Goal: Check status

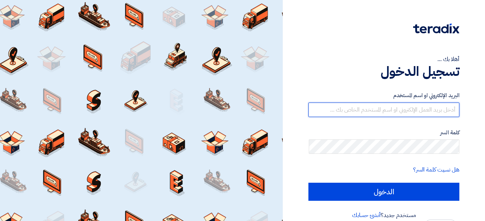
click at [442, 110] on input "text" at bounding box center [384, 110] width 151 height 14
type input "[EMAIL_ADDRESS][DOMAIN_NAME]"
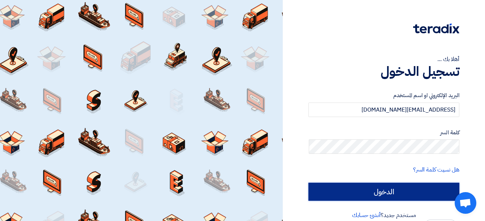
click at [396, 194] on input "الدخول" at bounding box center [384, 192] width 151 height 18
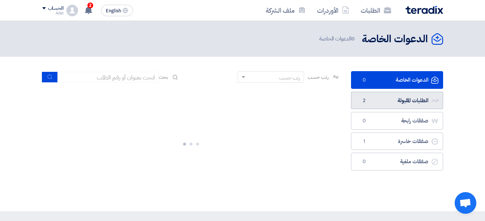
click at [389, 95] on link "الطلبات المقبولة الطلبات المقبولة 2" at bounding box center [397, 101] width 92 height 18
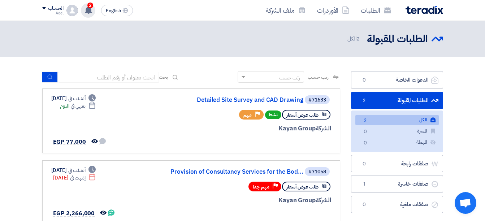
click at [86, 8] on icon at bounding box center [89, 10] width 8 height 8
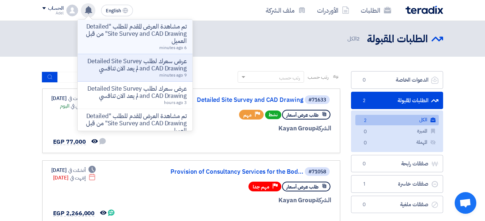
click at [165, 37] on p "تم مشاهدة العرض المقدم للطلب "Detailed Site Survey and CAD Drawing" من قبل العم…" at bounding box center [134, 34] width 103 height 22
